Goal: Task Accomplishment & Management: Manage account settings

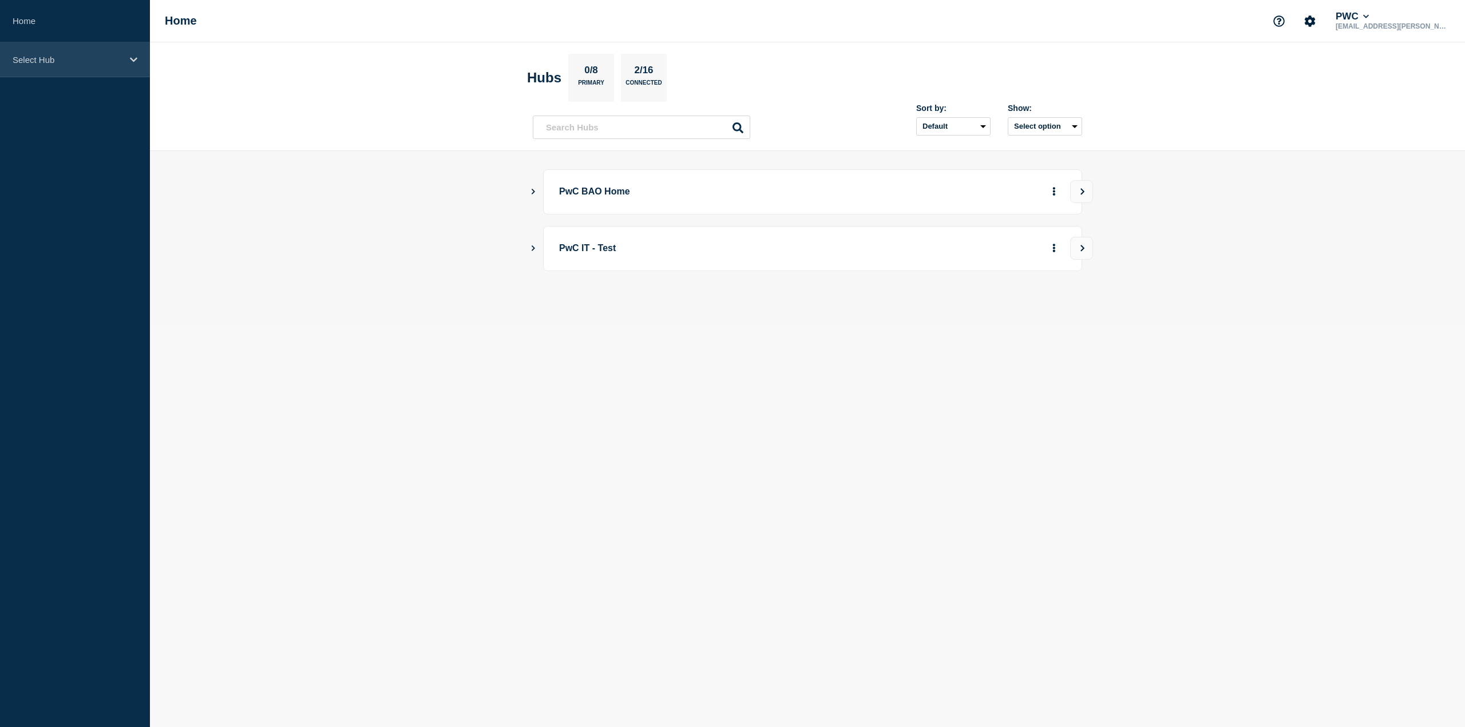
click at [87, 59] on p "Select Hub" at bounding box center [68, 60] width 110 height 10
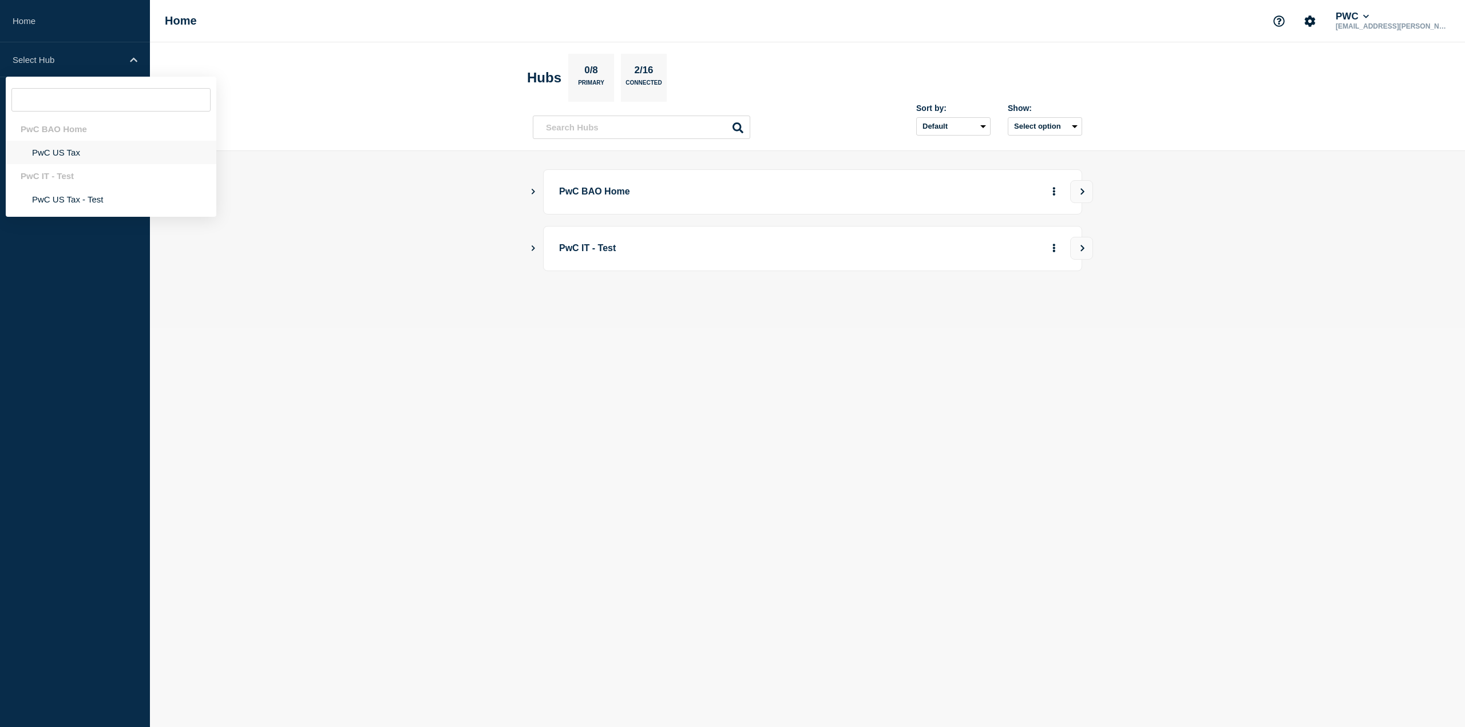
click at [66, 150] on li "PwC US Tax" at bounding box center [111, 152] width 211 height 23
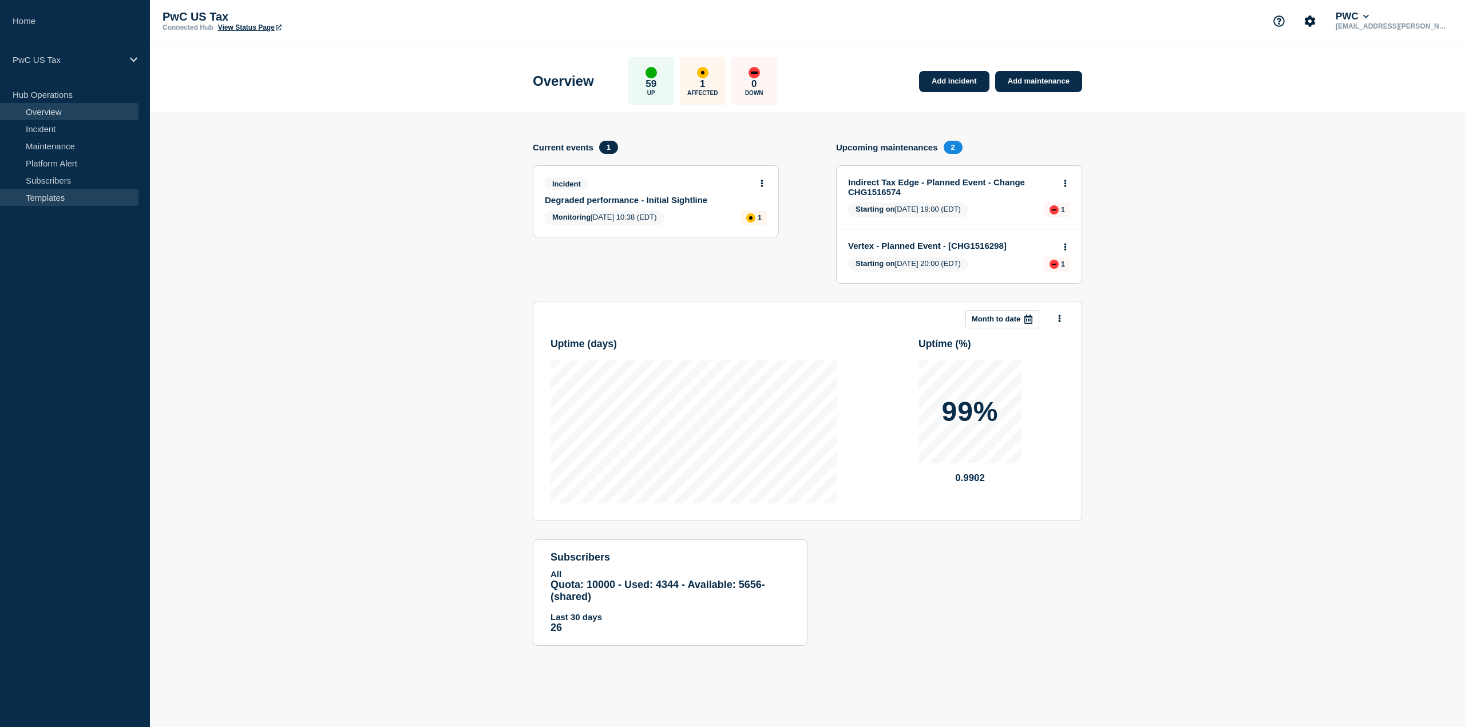
click at [53, 193] on link "Templates" at bounding box center [69, 197] width 138 height 17
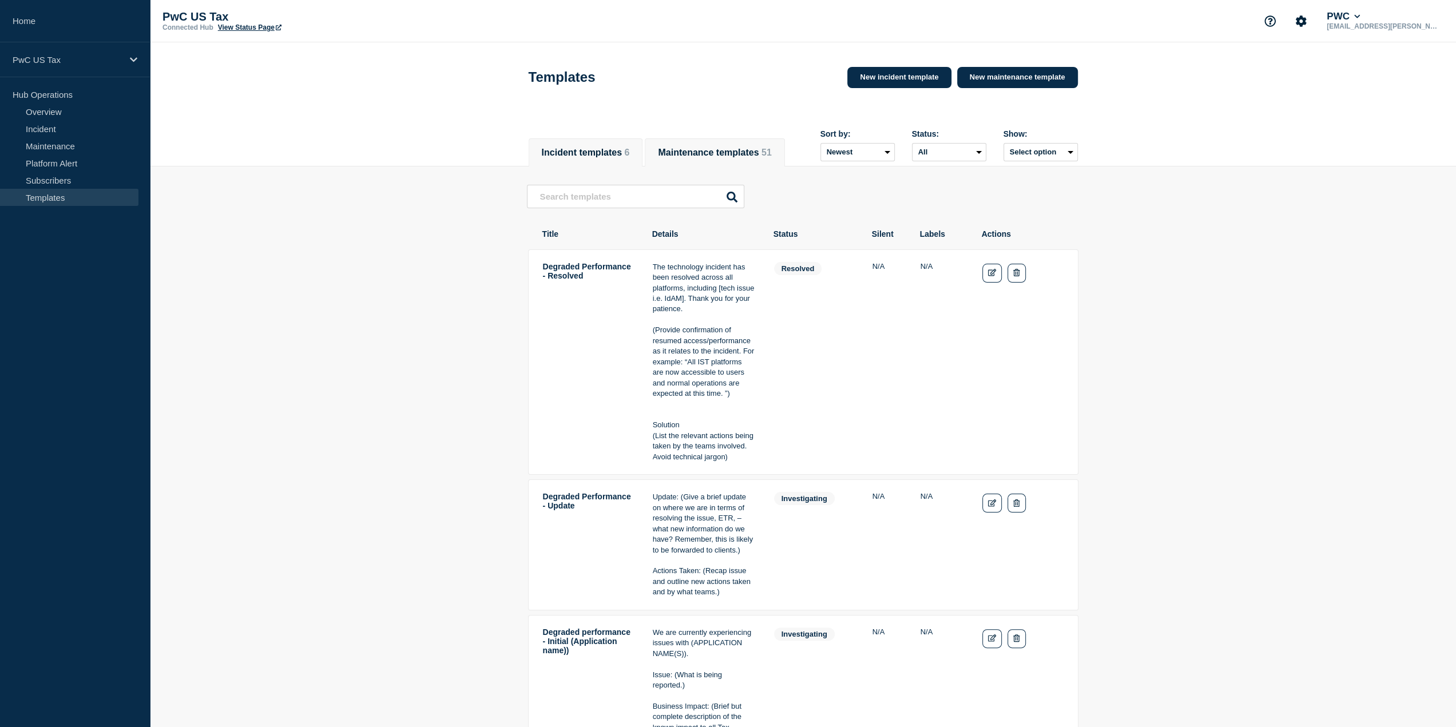
click at [751, 148] on button "Maintenance templates 51" at bounding box center [714, 153] width 113 height 10
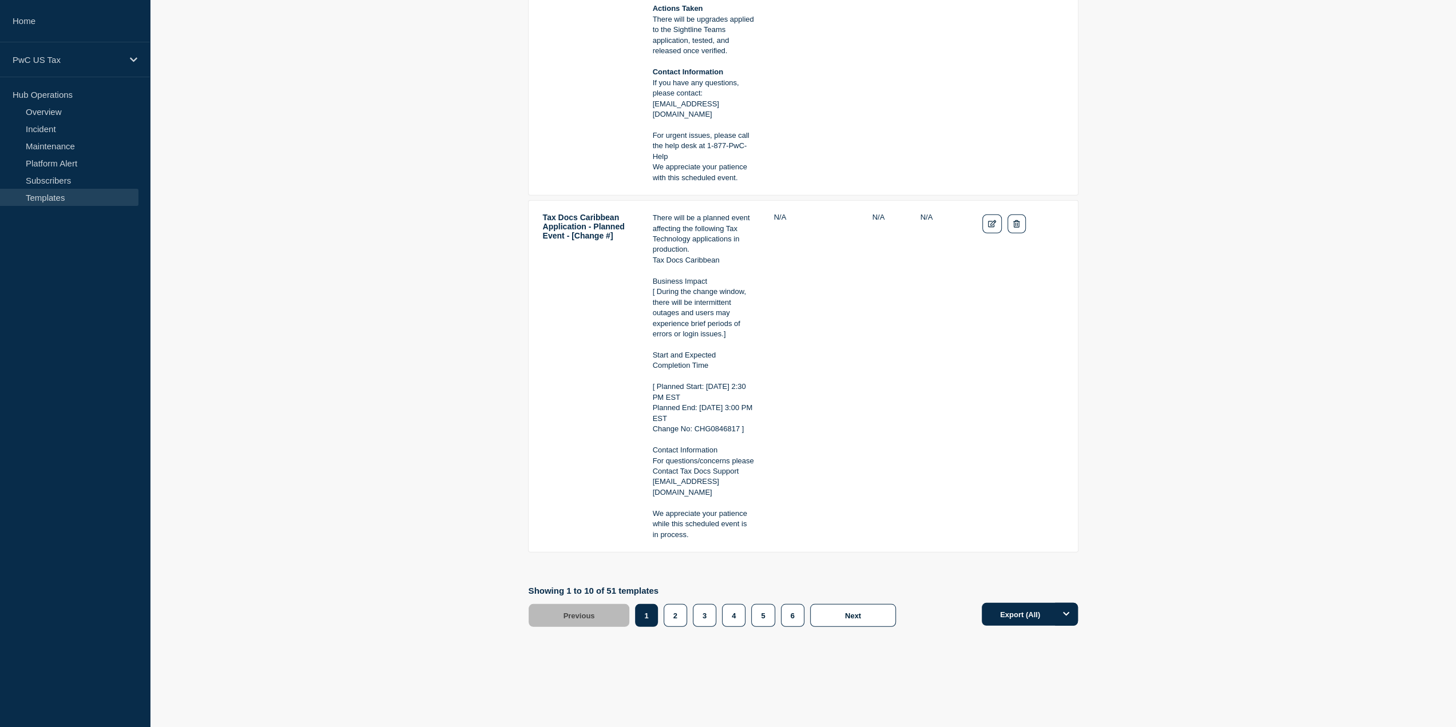
scroll to position [2917, 0]
click at [677, 610] on button "2" at bounding box center [675, 612] width 23 height 23
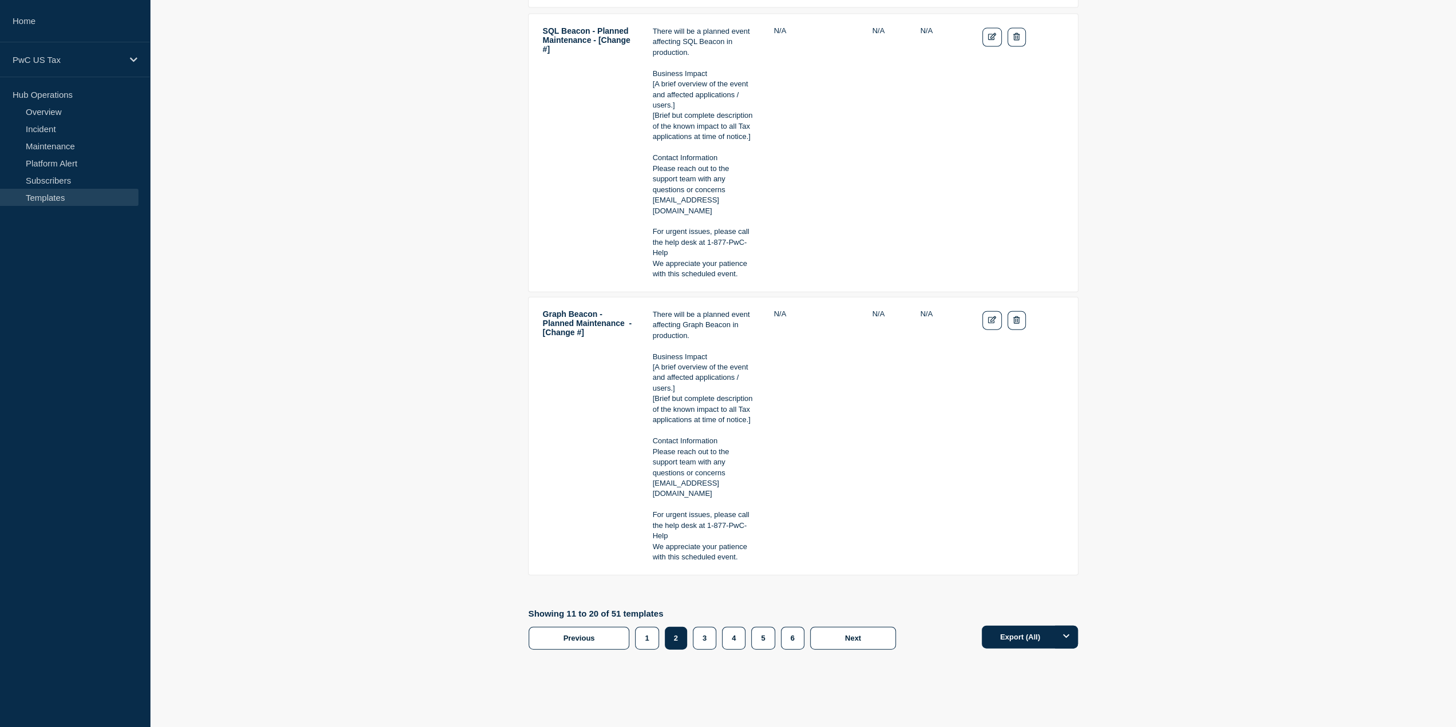
scroll to position [2483, 0]
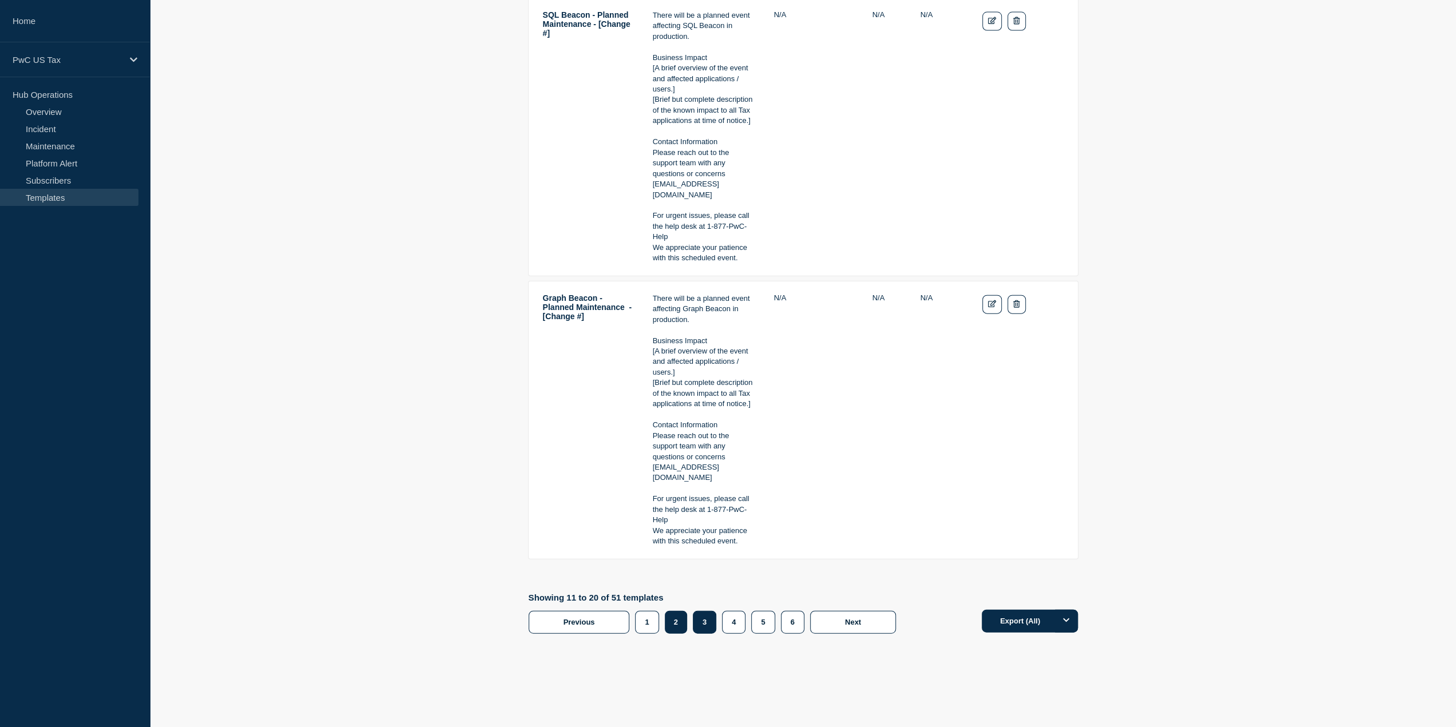
click at [703, 613] on button "3" at bounding box center [704, 622] width 23 height 23
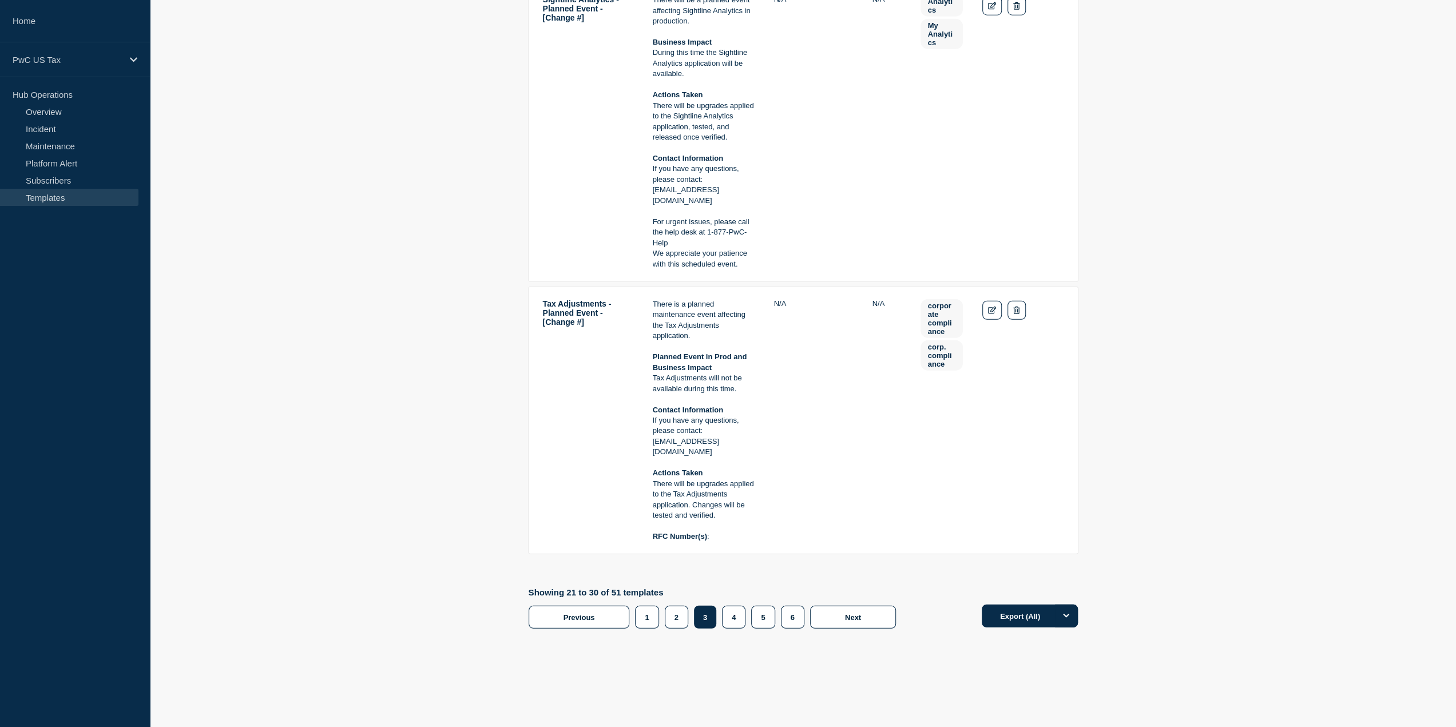
scroll to position [3096, 0]
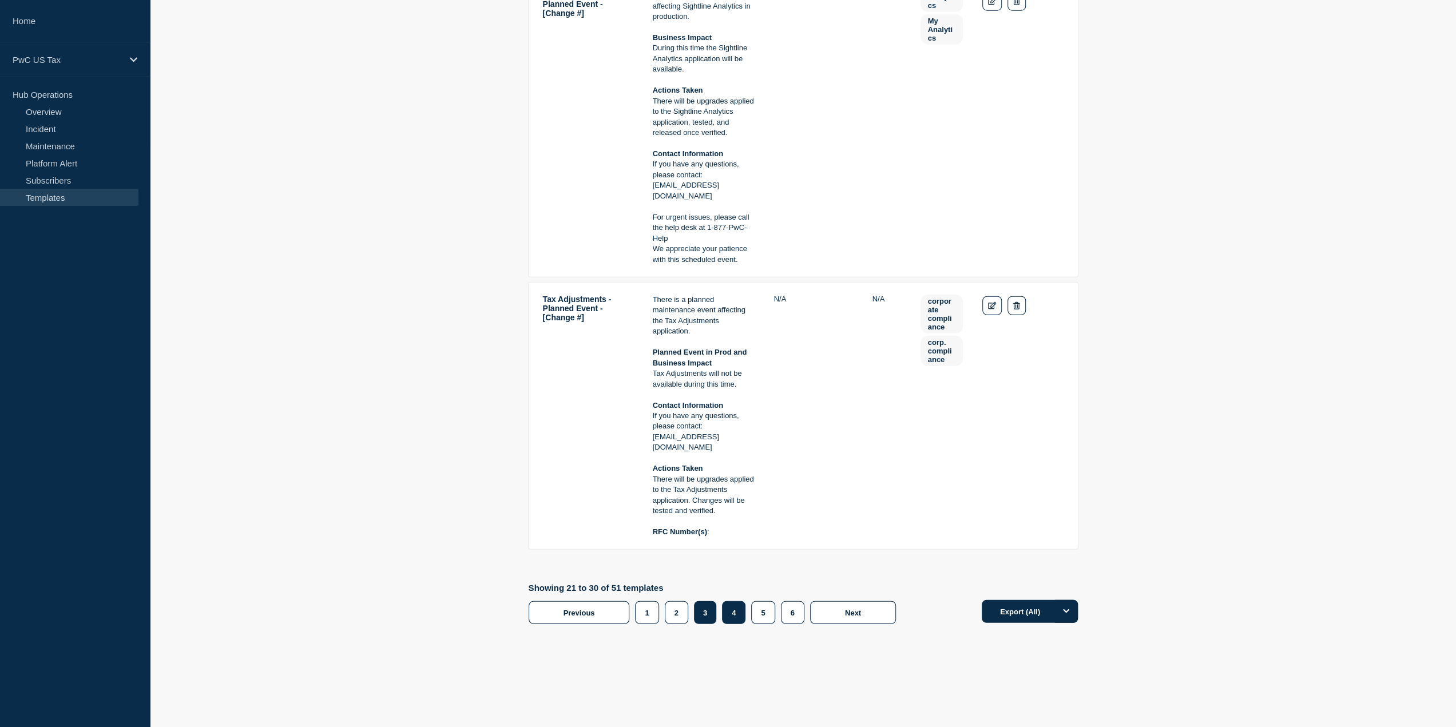
click at [727, 616] on button "4" at bounding box center [733, 612] width 23 height 23
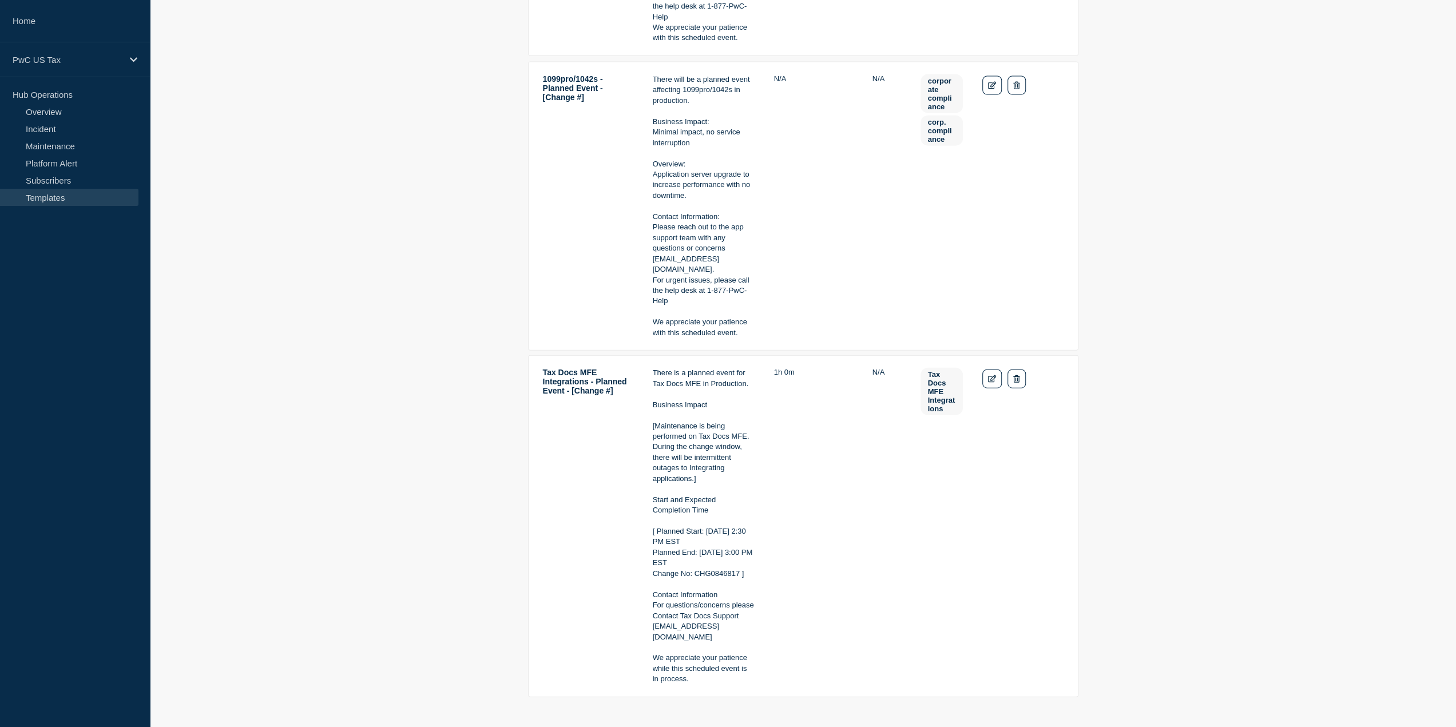
scroll to position [2758, 0]
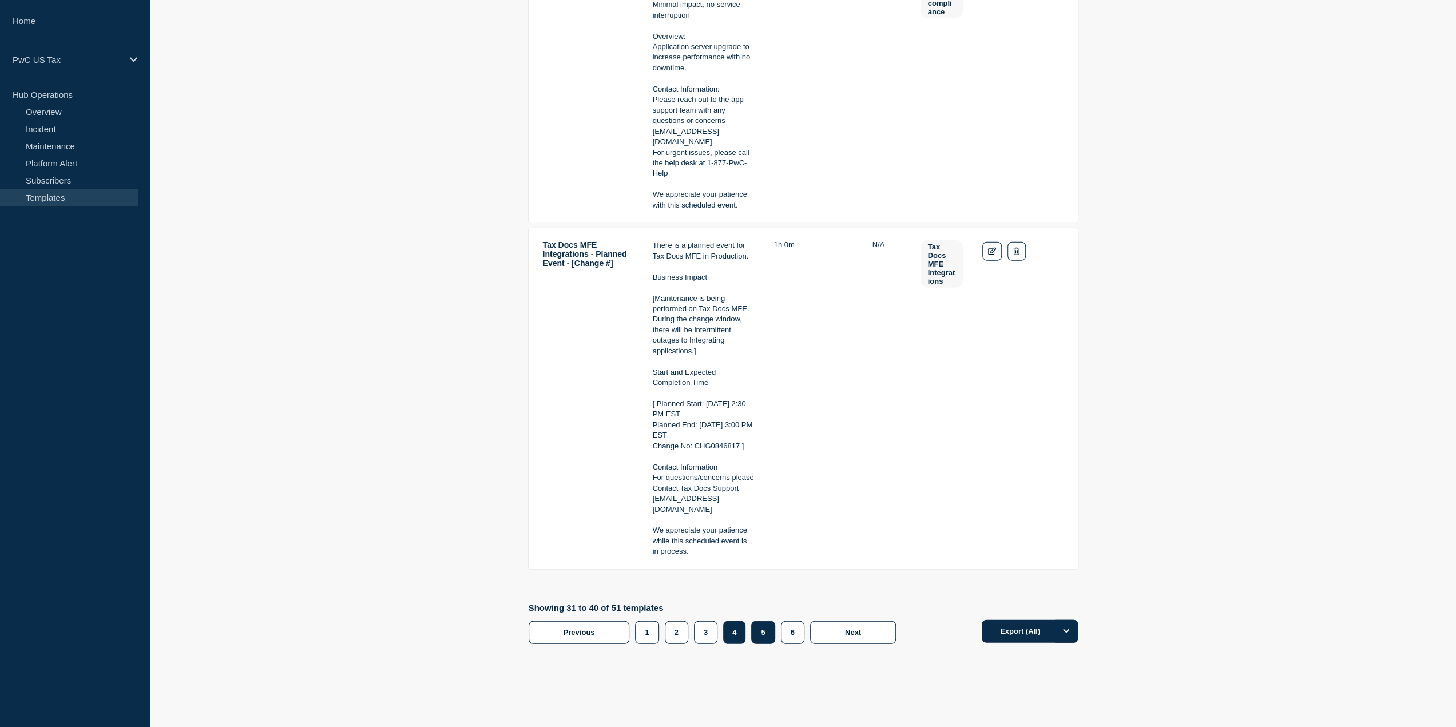
click at [759, 621] on button "5" at bounding box center [762, 632] width 23 height 23
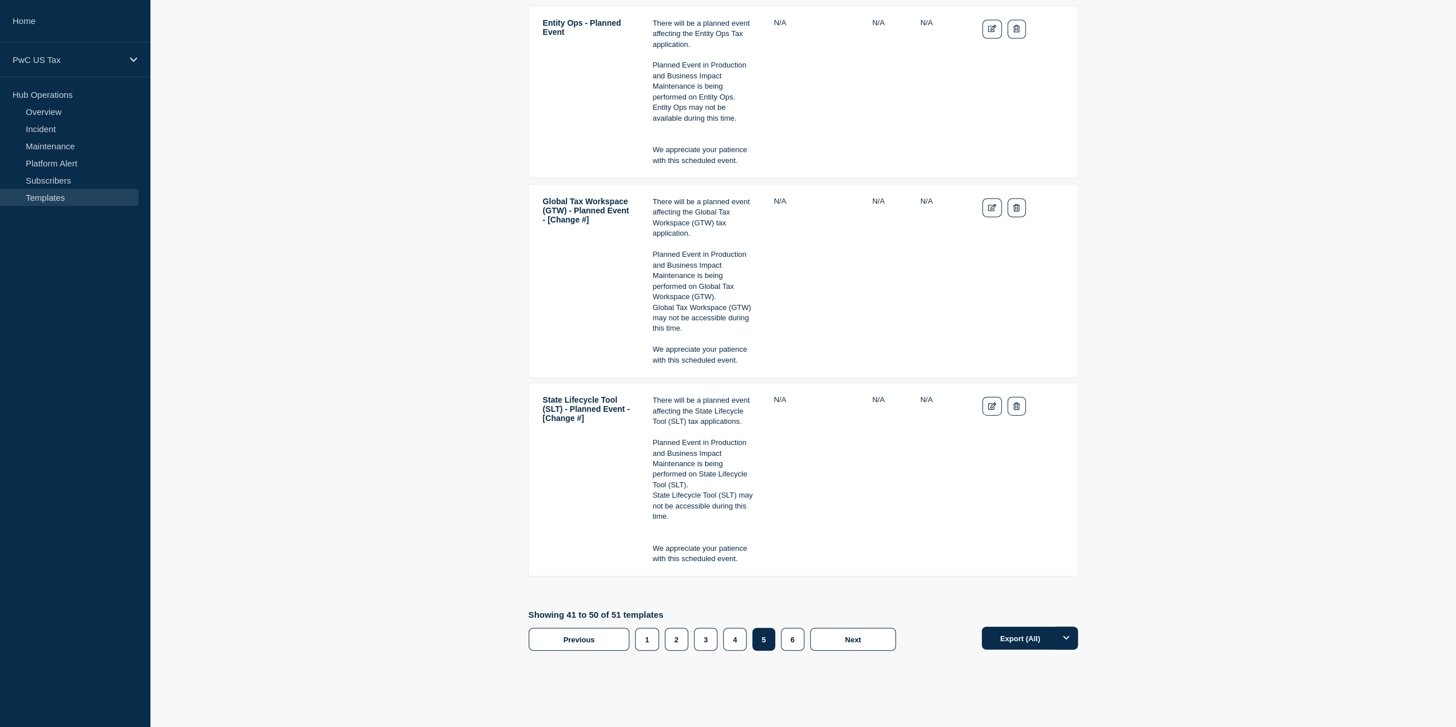
scroll to position [2621, 0]
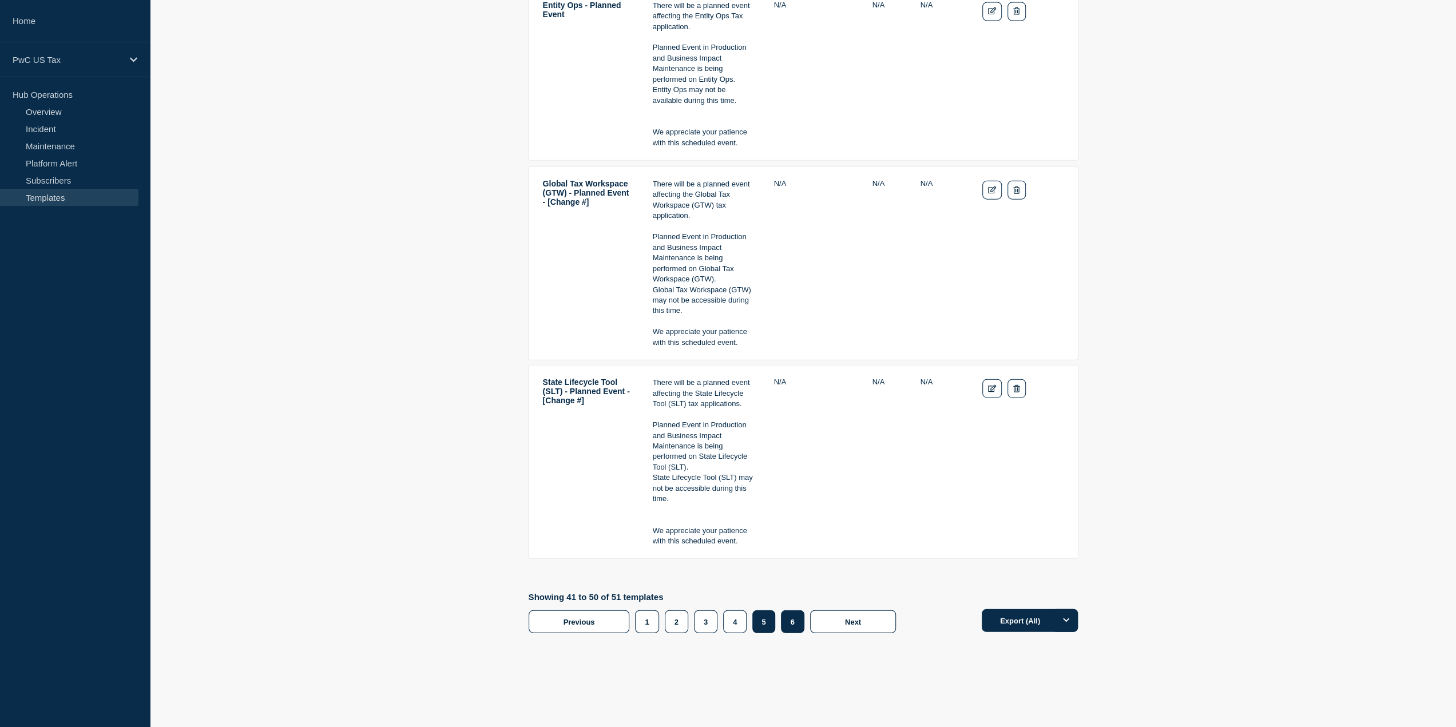
click at [786, 615] on button "6" at bounding box center [792, 621] width 23 height 23
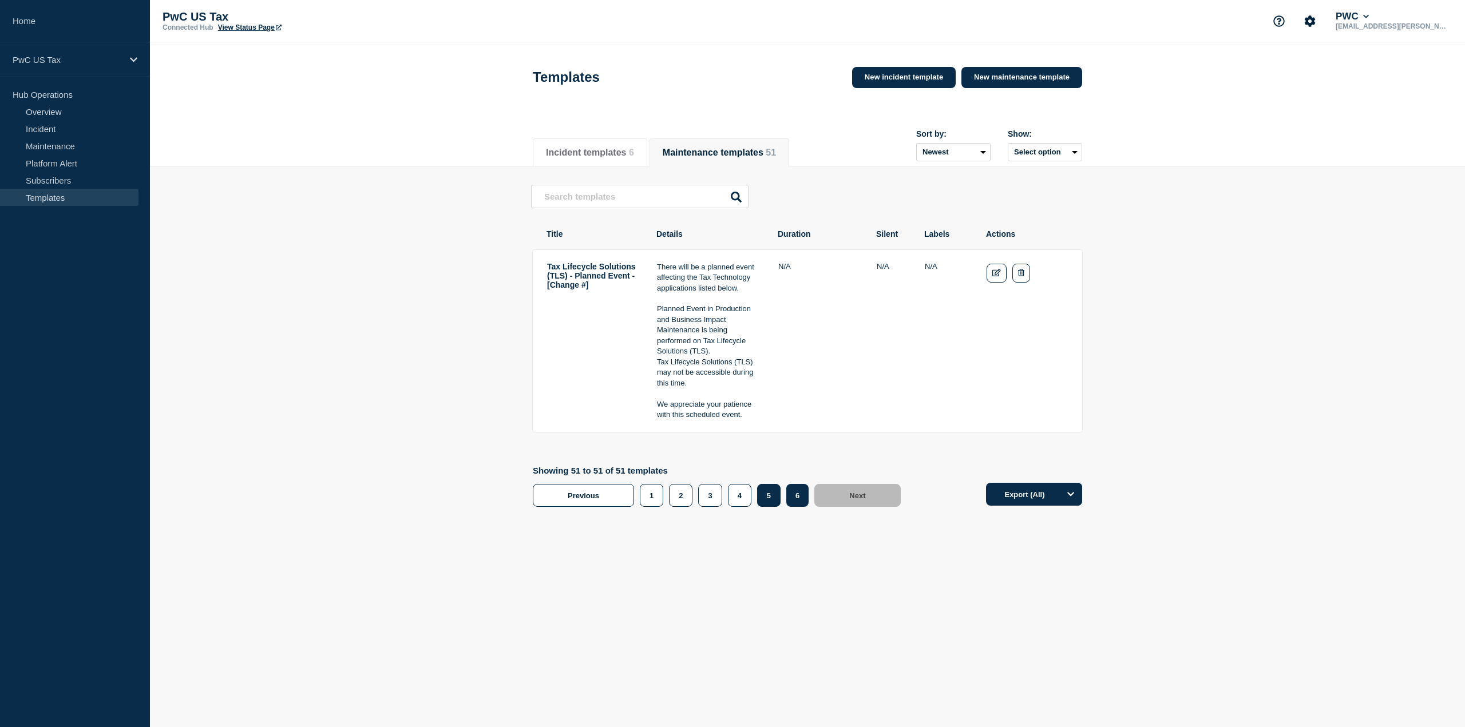
click at [768, 499] on button "5" at bounding box center [768, 495] width 23 height 23
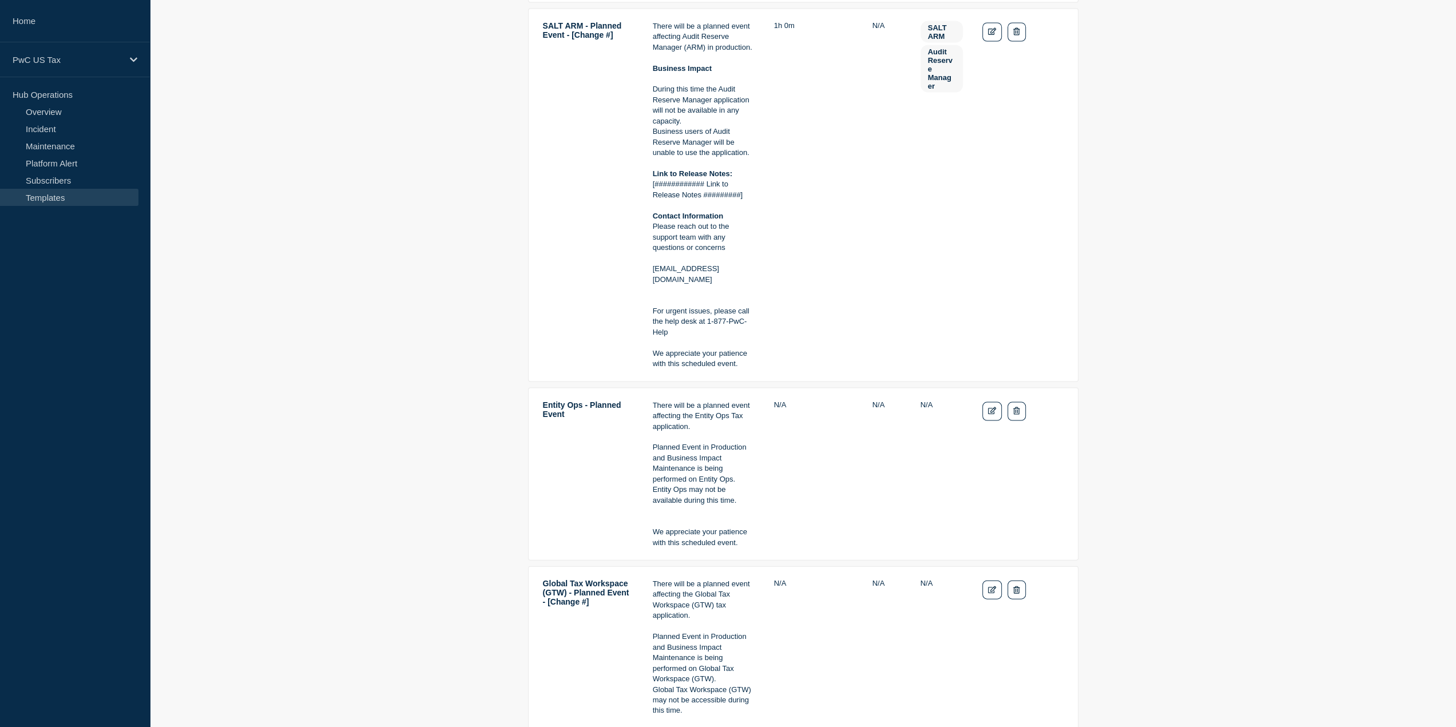
scroll to position [2231, 0]
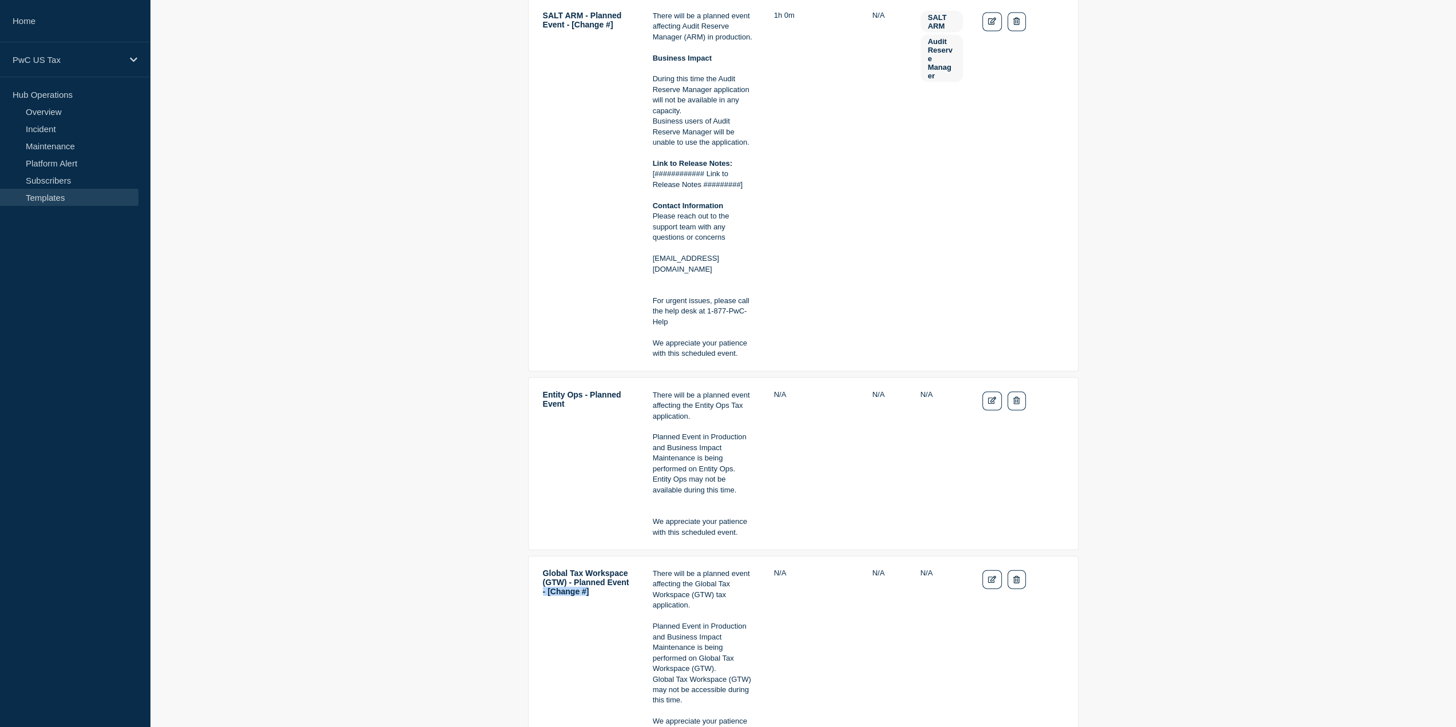
drag, startPoint x: 590, startPoint y: 600, endPoint x: 608, endPoint y: 588, distance: 21.7
click at [608, 588] on td "Global Tax Workspace (GTW) - Planned Event - [Change #]" at bounding box center [588, 653] width 92 height 170
copy td "- [Change #]"
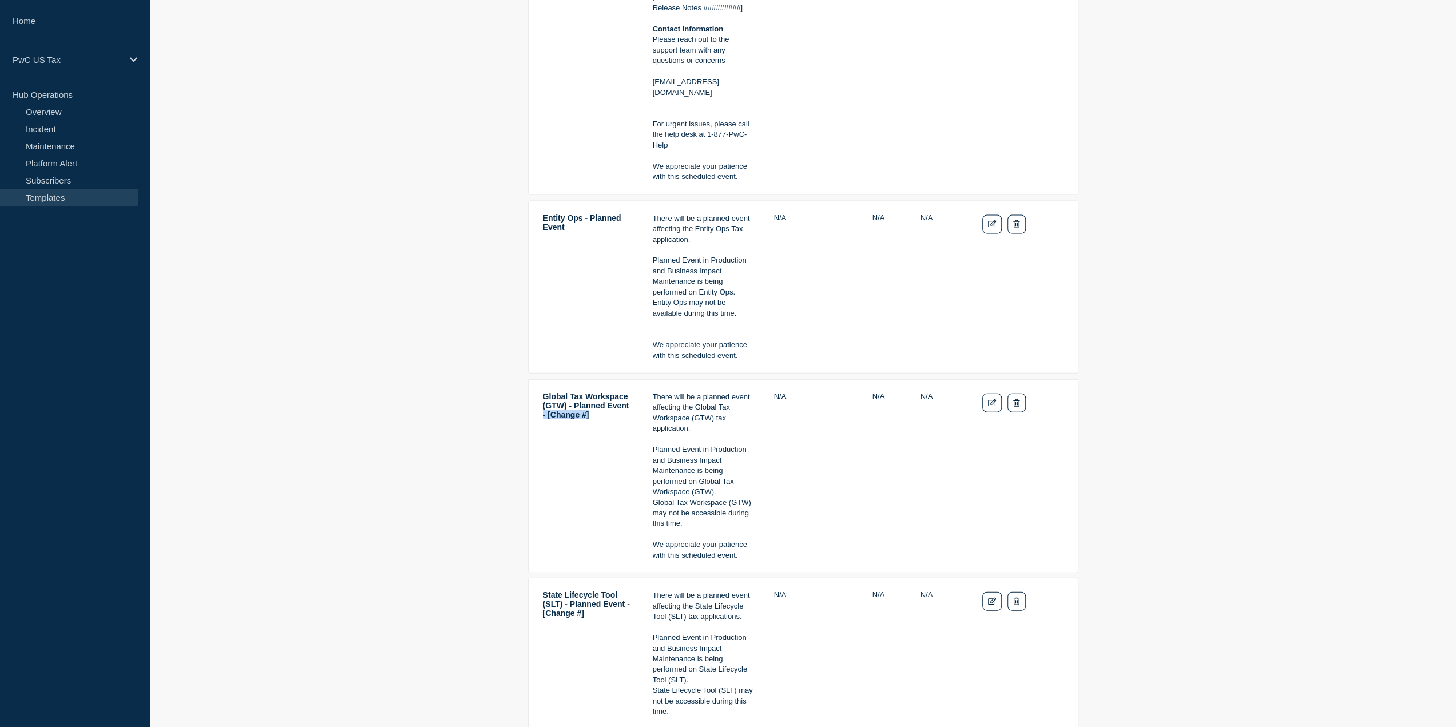
scroll to position [2392, 0]
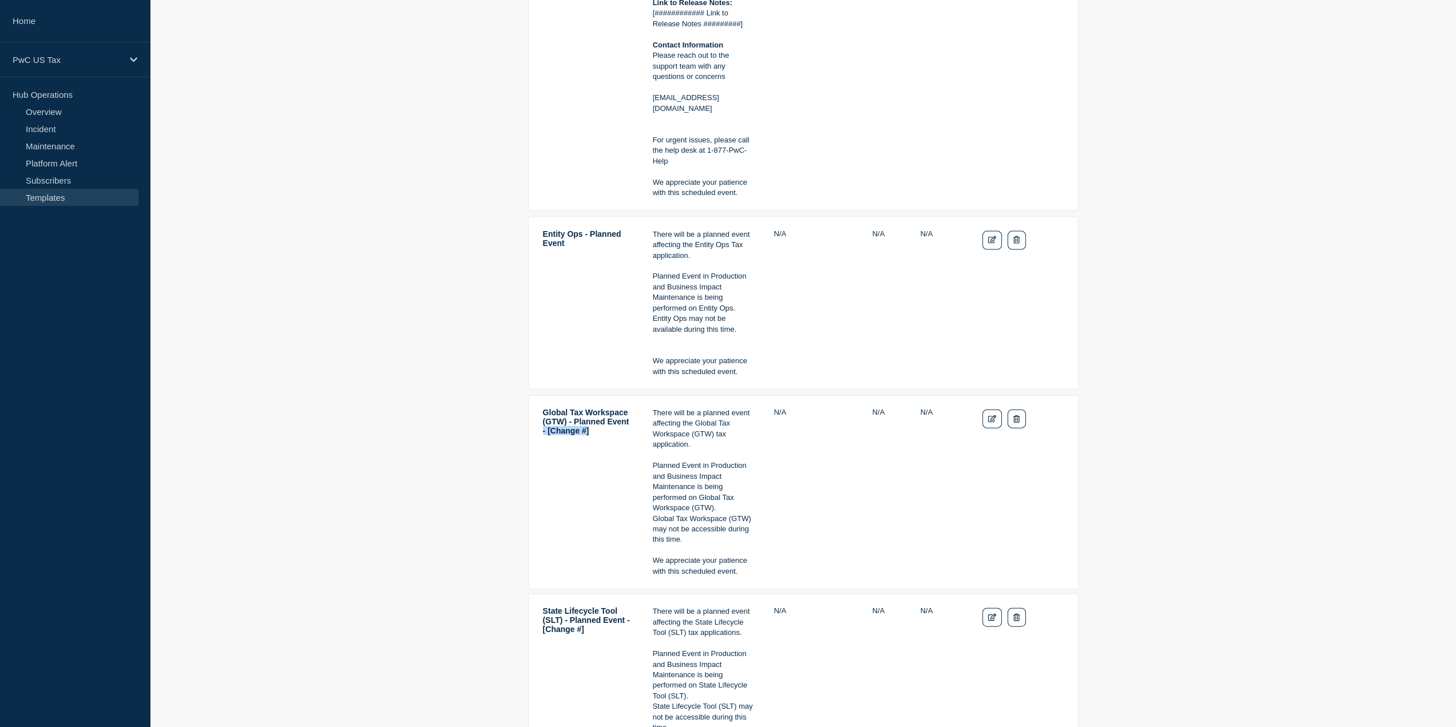
drag, startPoint x: 605, startPoint y: 424, endPoint x: 616, endPoint y: 441, distance: 19.5
click at [616, 441] on td "Global Tax Workspace (GTW) - Planned Event - [Change #]" at bounding box center [588, 492] width 92 height 170
copy td "- [Change #]"
click at [993, 236] on icon "Edit" at bounding box center [992, 239] width 9 height 7
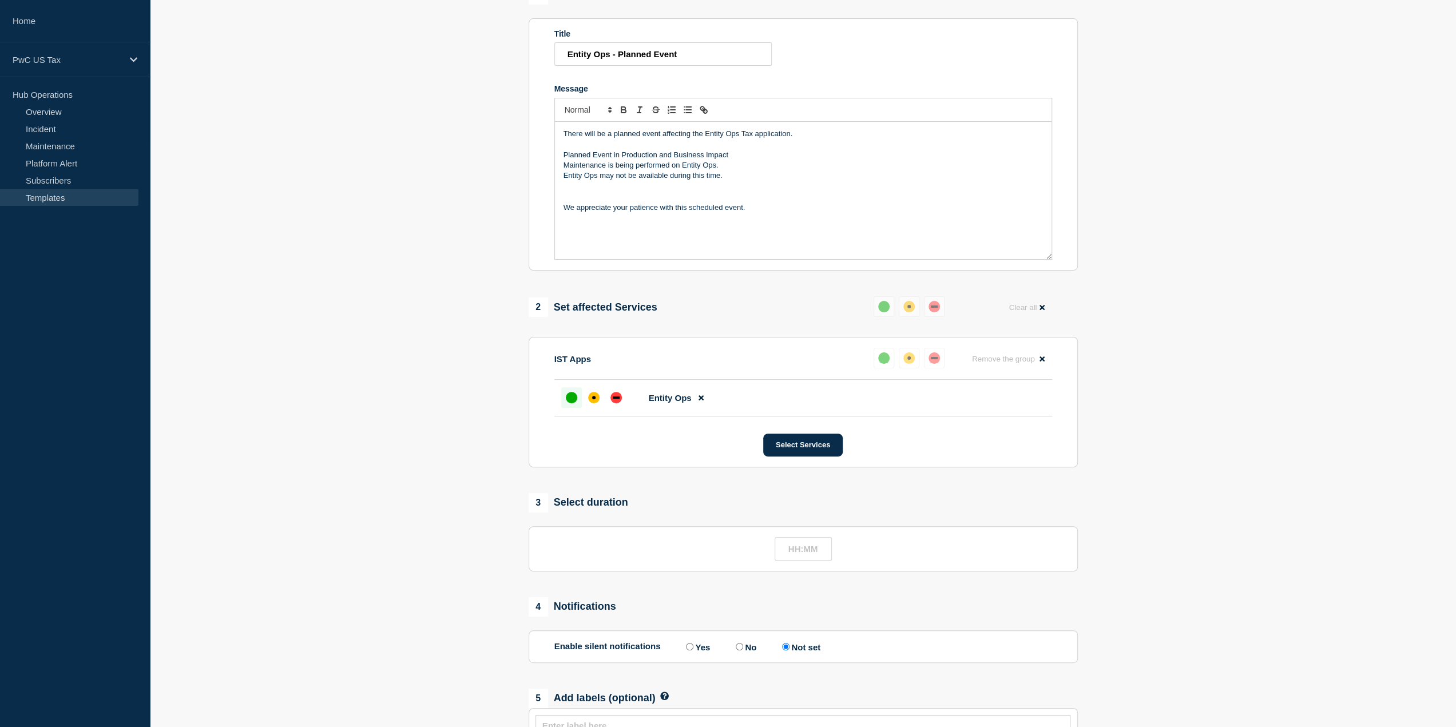
scroll to position [145, 0]
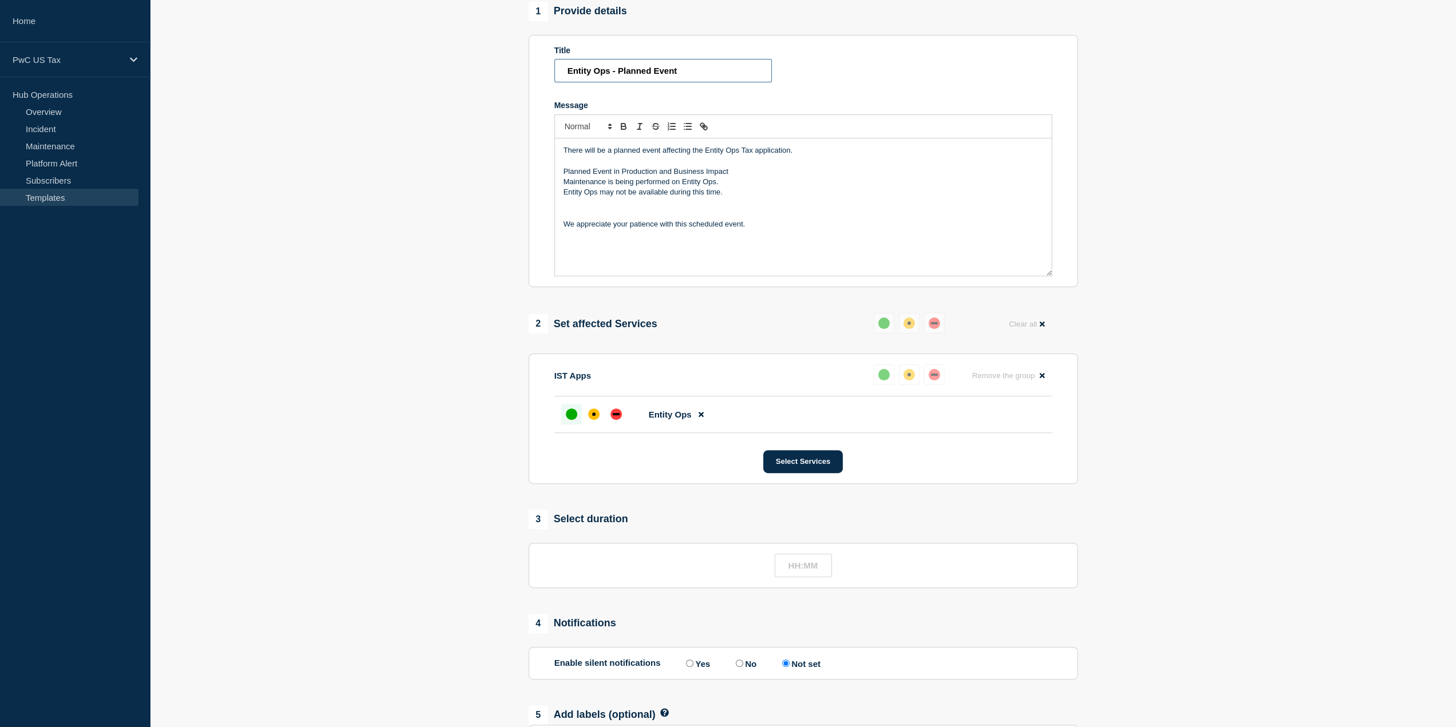
click at [708, 80] on input "Entity Ops - Planned Event" at bounding box center [662, 70] width 217 height 23
paste input "- [Change #]"
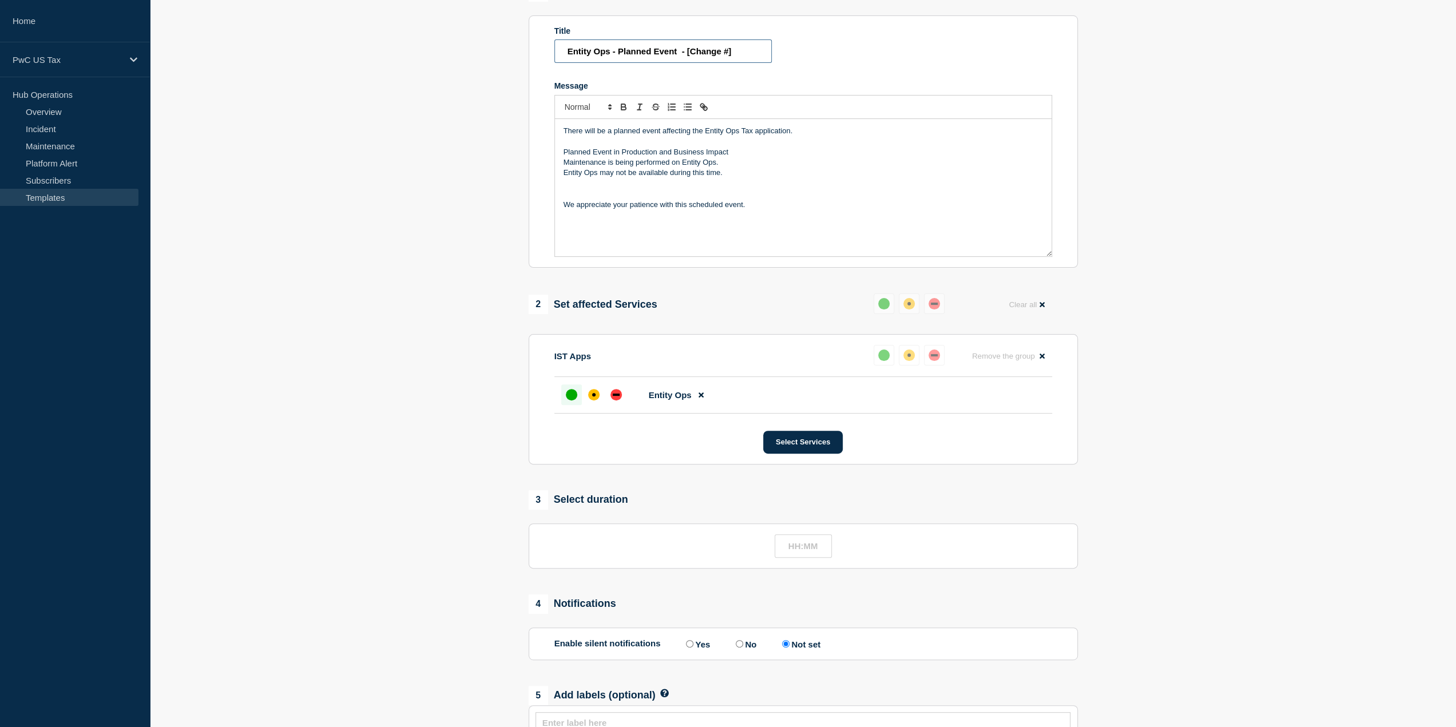
click at [677, 63] on input "Entity Ops - Planned Event - [Change #]" at bounding box center [662, 50] width 217 height 23
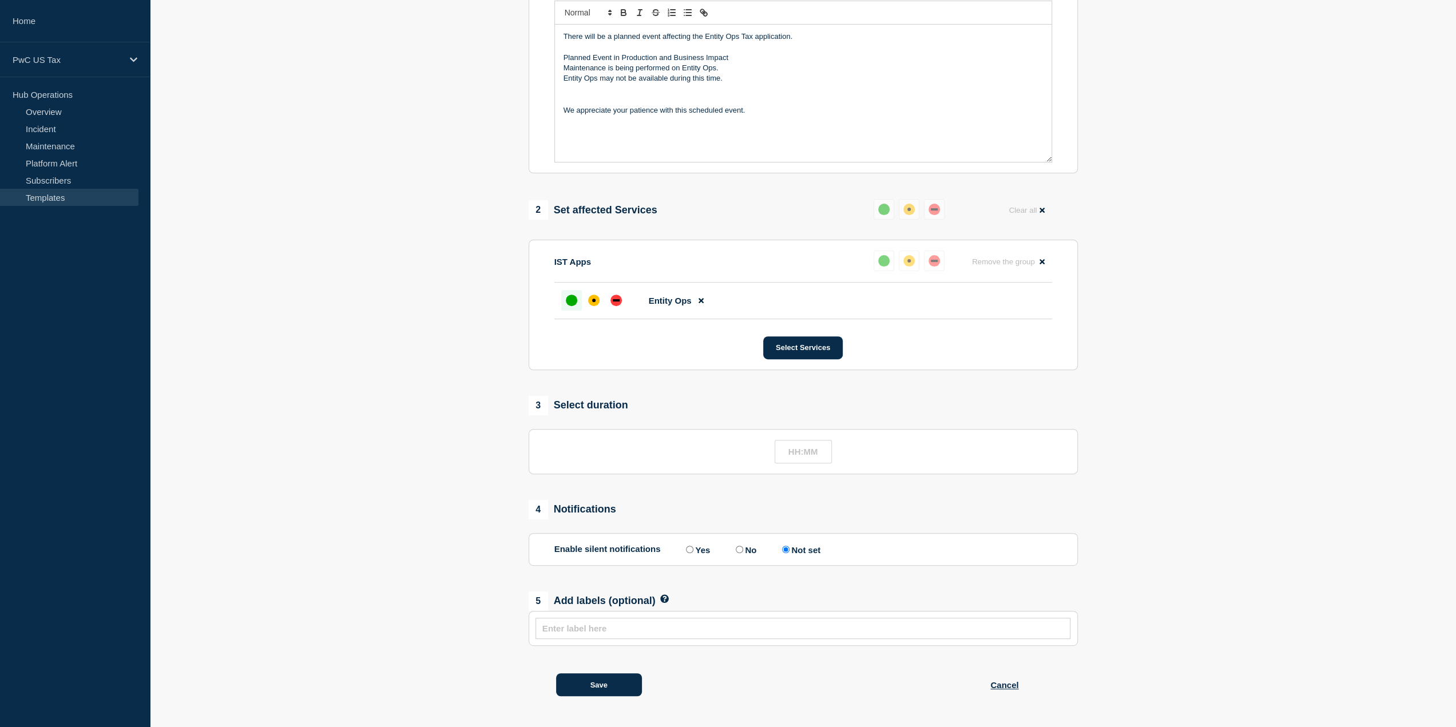
scroll to position [283, 0]
type input "Entity Ops - Planned Event - [Change #]"
click at [616, 684] on button "Save" at bounding box center [599, 684] width 86 height 23
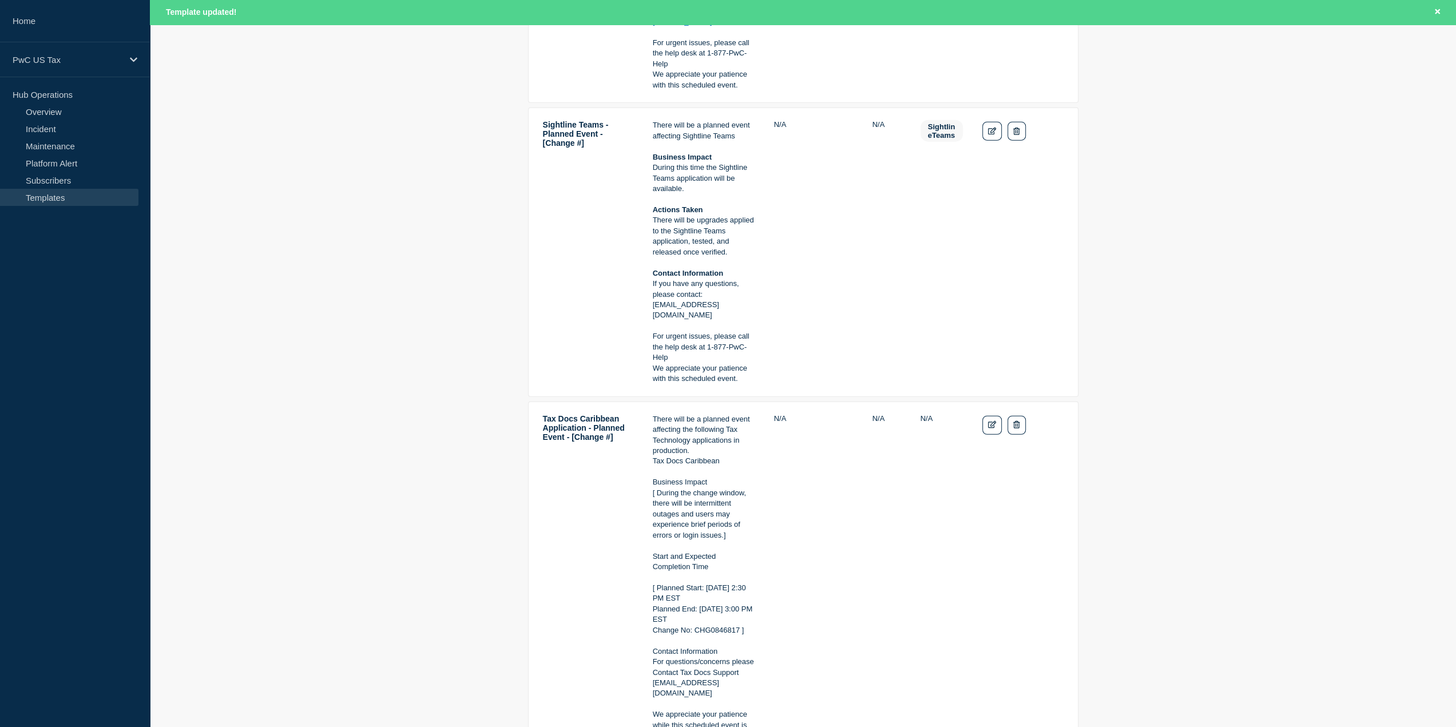
scroll to position [2803, 0]
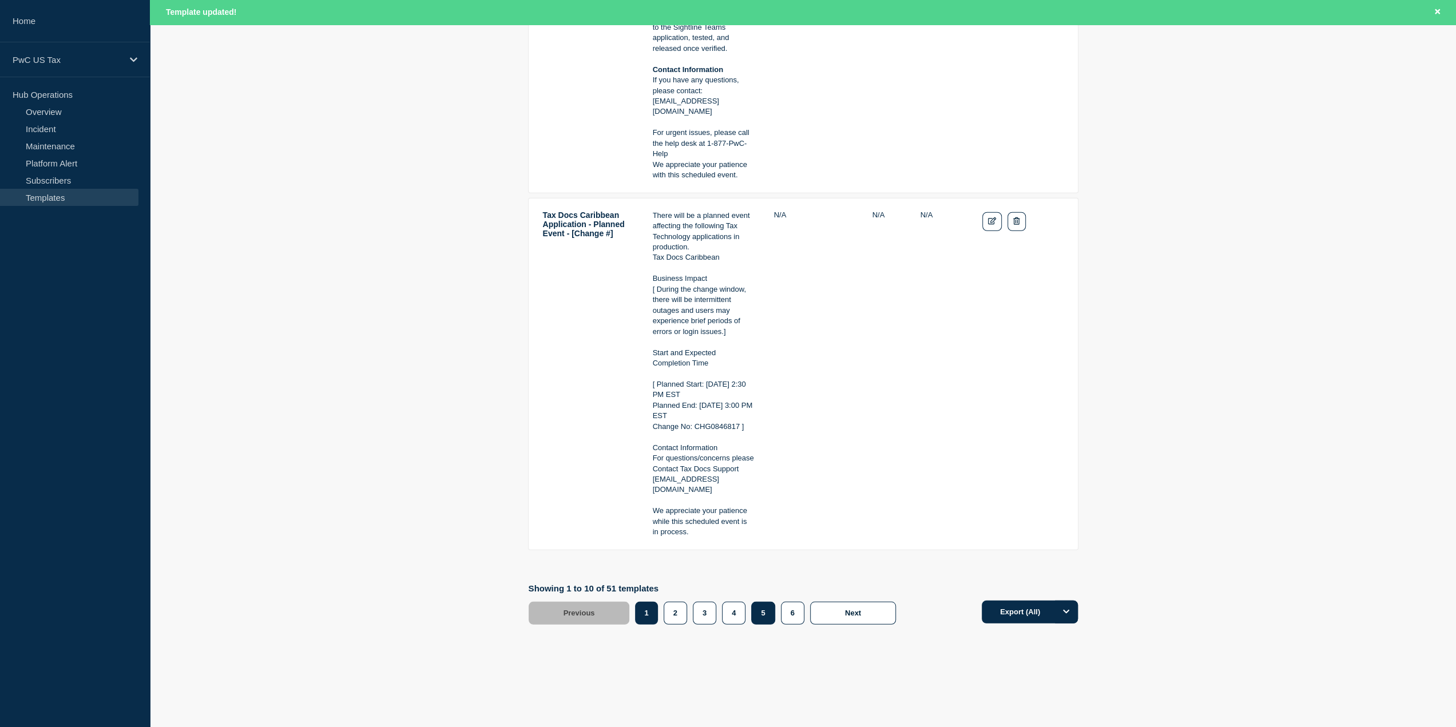
click at [764, 613] on button "5" at bounding box center [762, 613] width 23 height 23
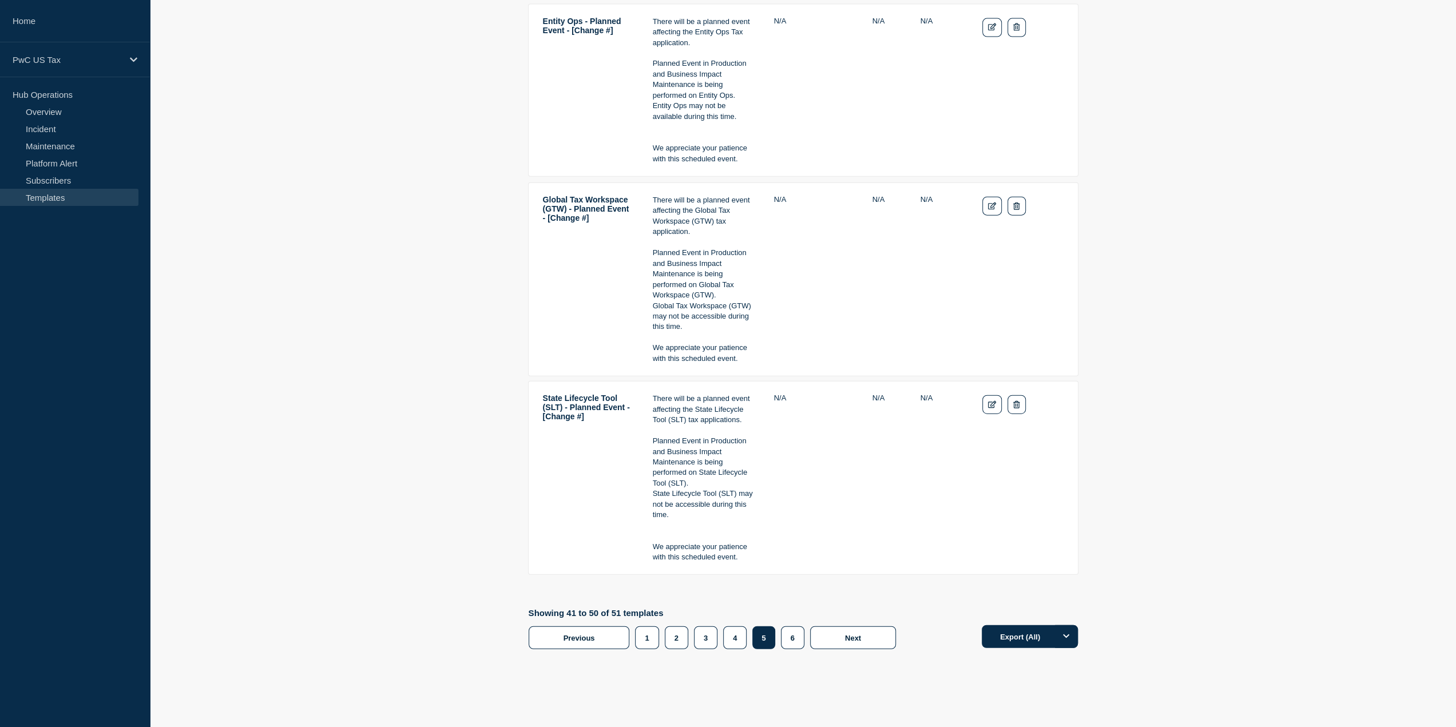
scroll to position [2621, 0]
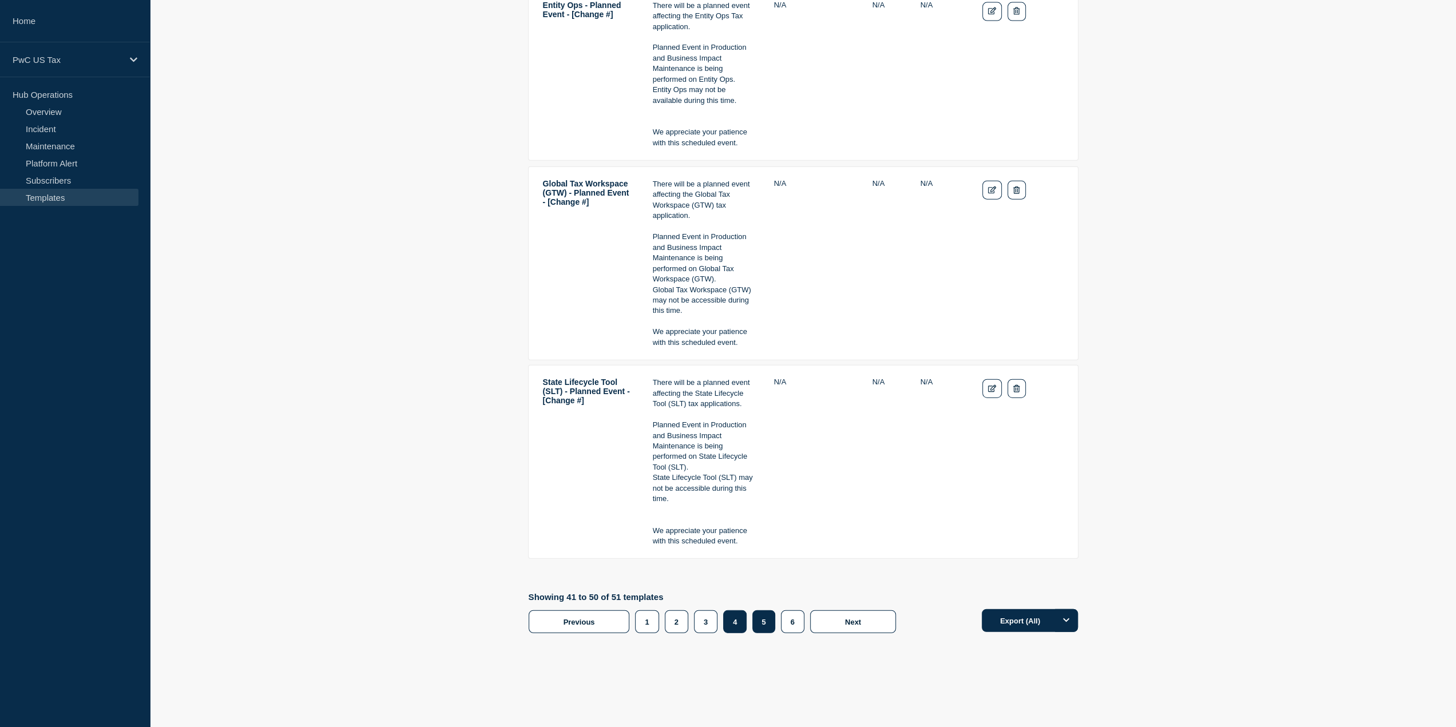
click at [736, 616] on button "4" at bounding box center [734, 621] width 23 height 23
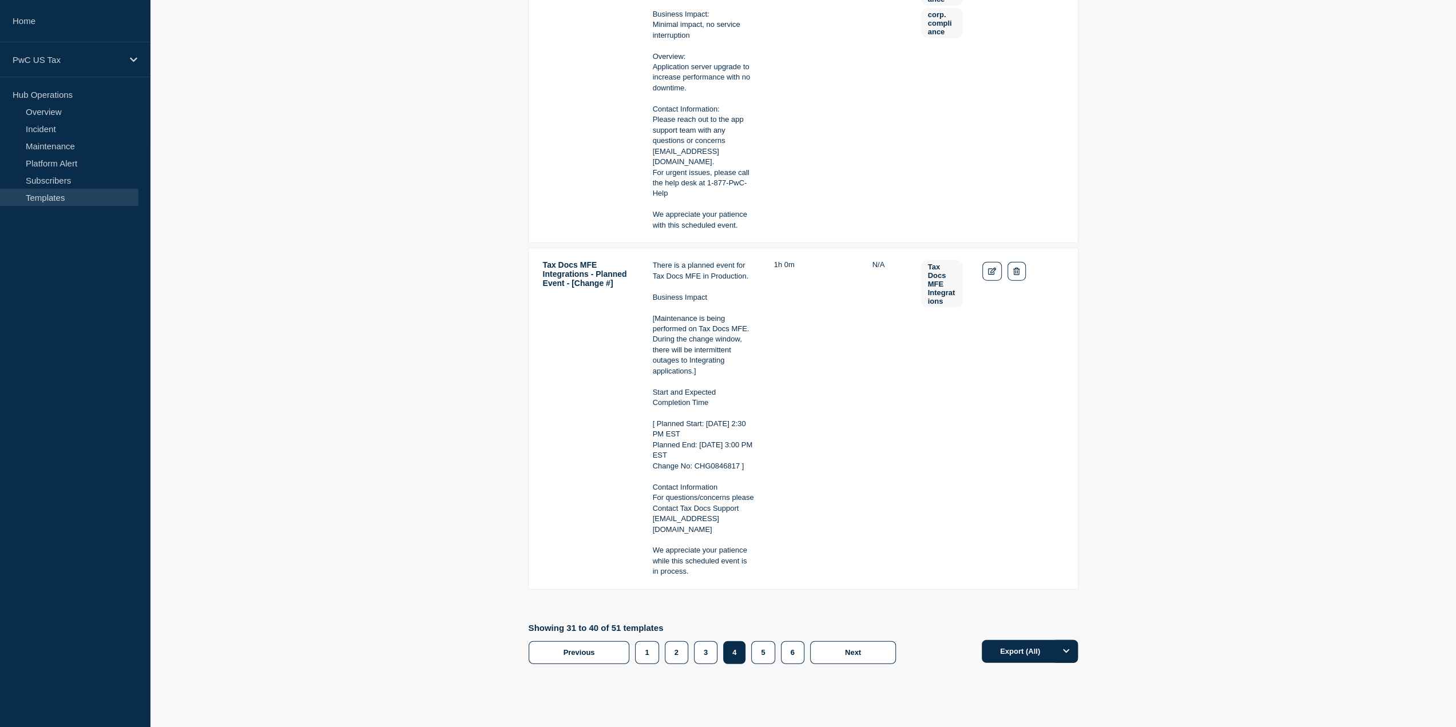
scroll to position [2758, 0]
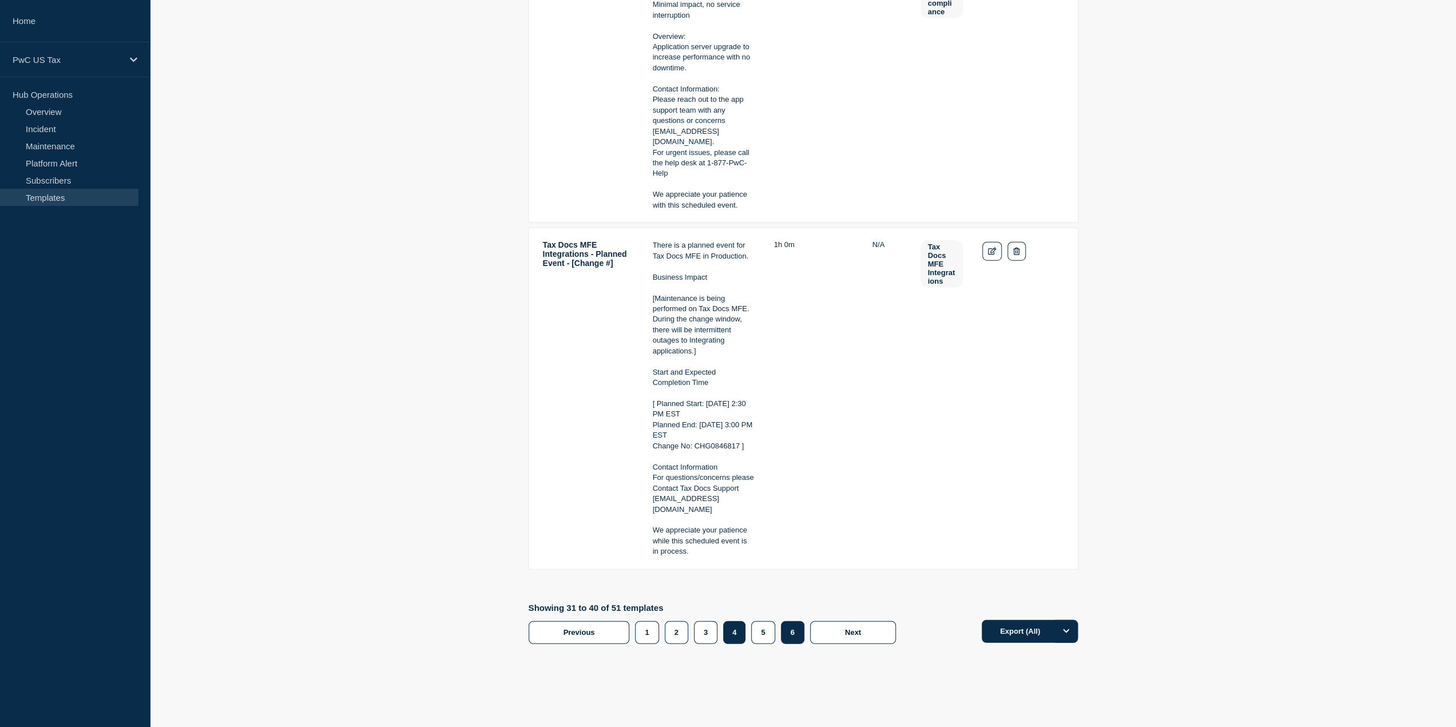
click at [790, 621] on button "6" at bounding box center [792, 632] width 23 height 23
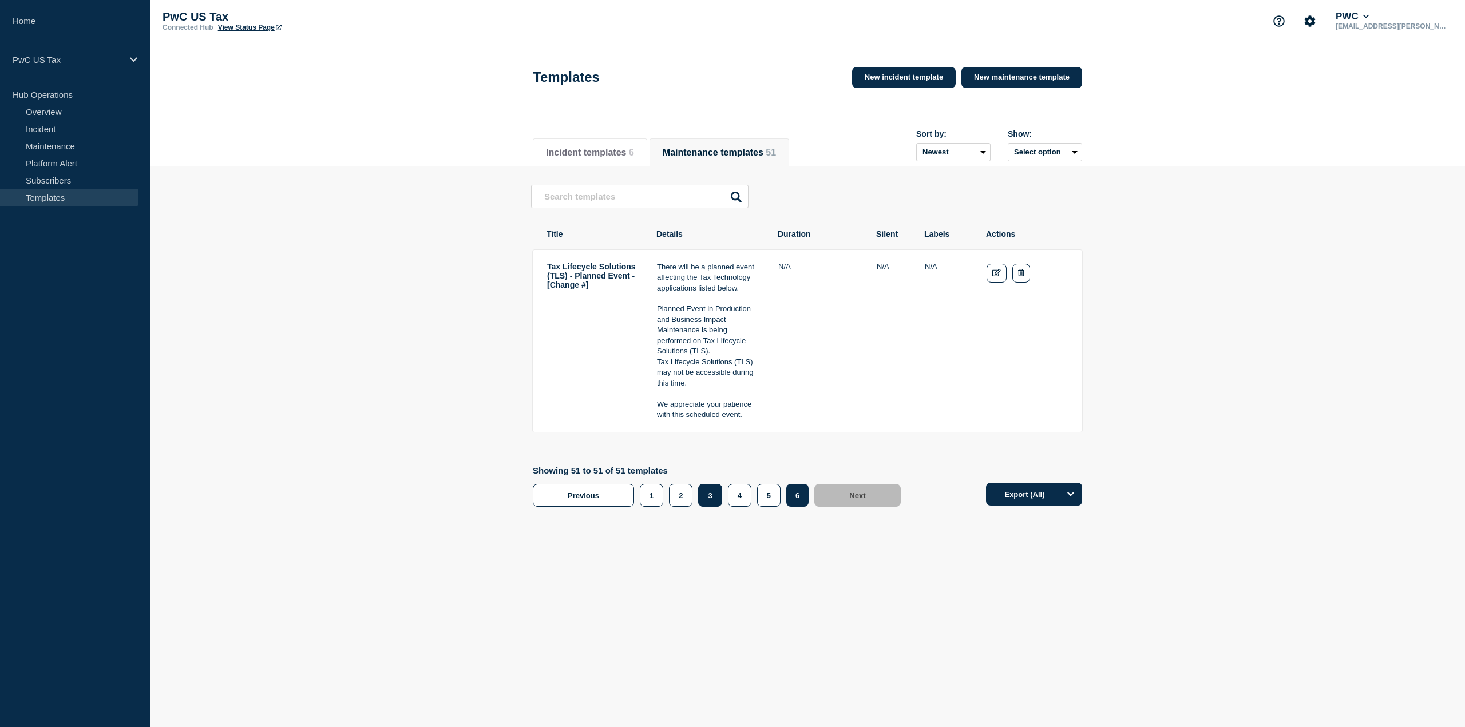
click at [706, 495] on button "3" at bounding box center [709, 495] width 23 height 23
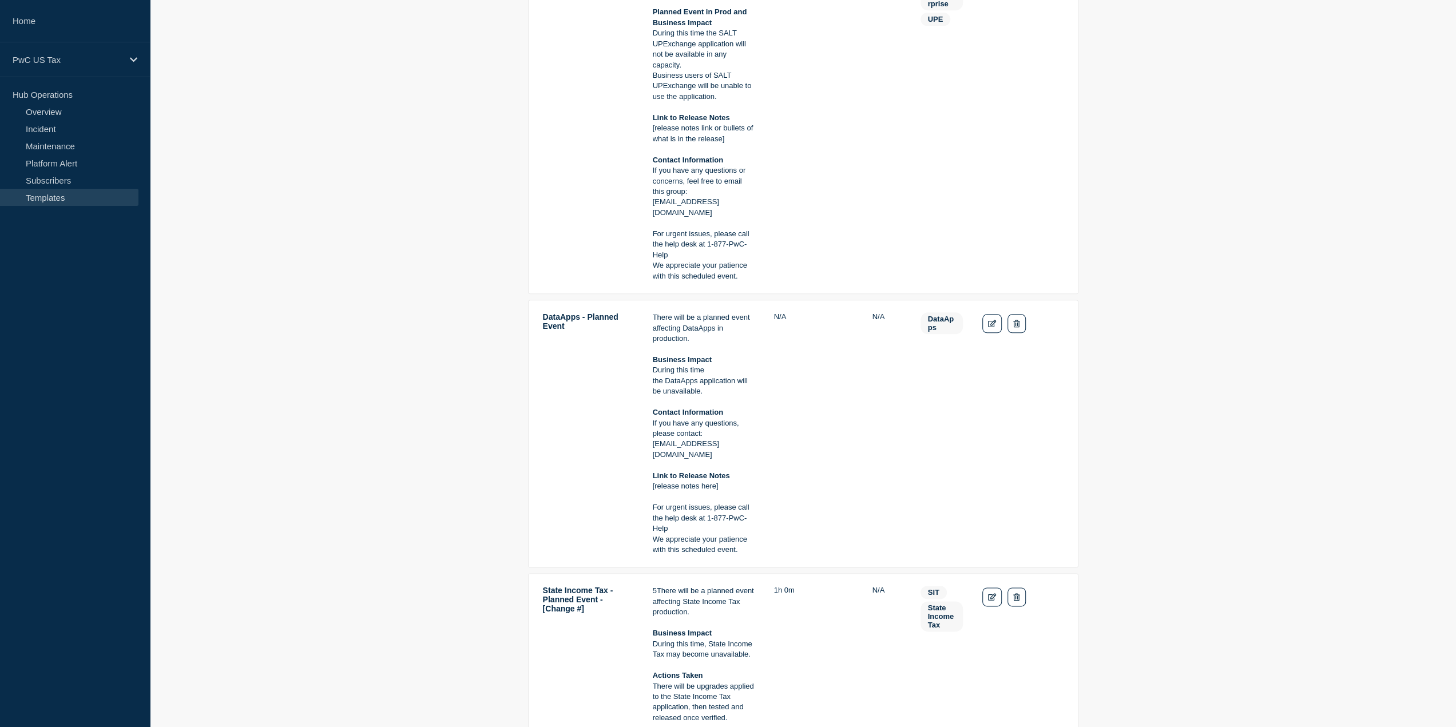
scroll to position [1316, 0]
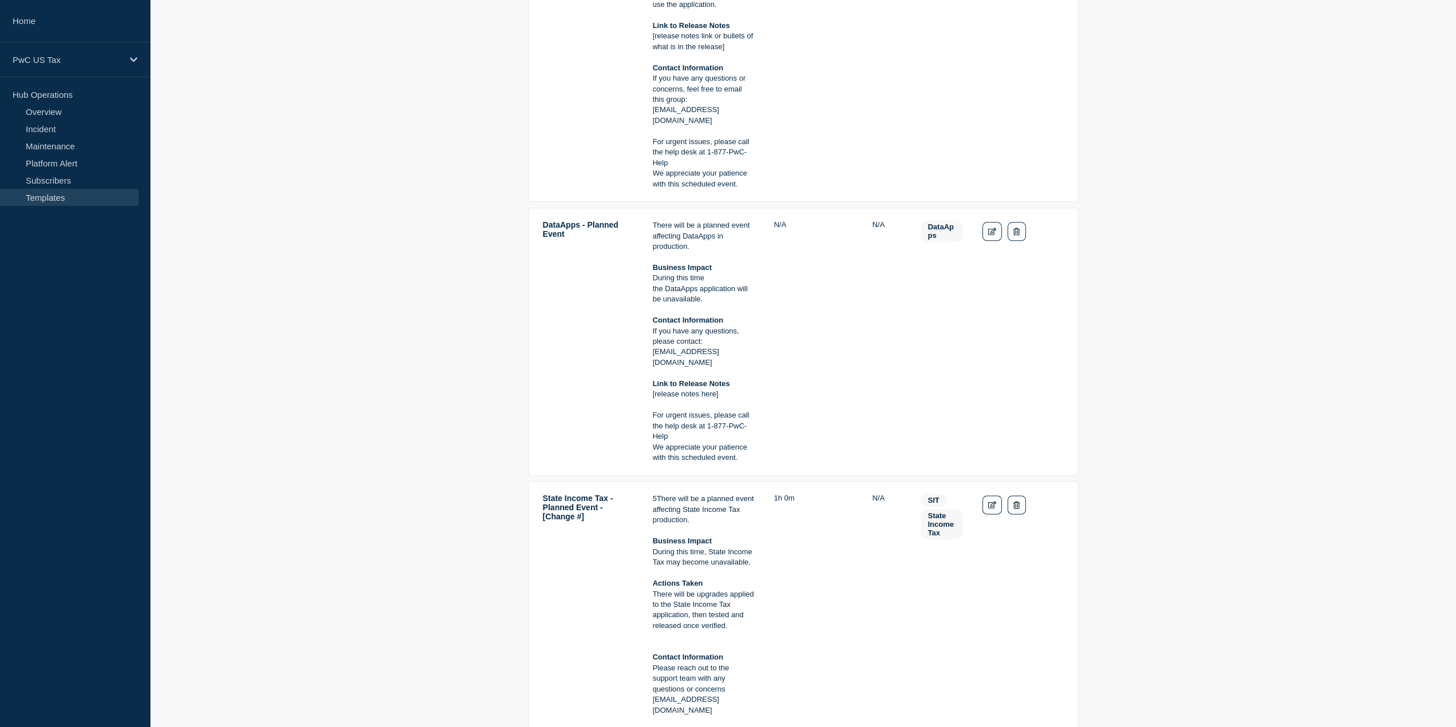
click at [505, 318] on main "TaxView - Planned Event - [Change #] There will be a planned event affecting Ta…" at bounding box center [803, 607] width 1306 height 3512
click at [349, 362] on main "TaxView - Planned Event - [Change #] There will be a planned event affecting Ta…" at bounding box center [803, 607] width 1306 height 3512
click at [53, 130] on link "Incident" at bounding box center [69, 128] width 138 height 17
